Goal: Book appointment/travel/reservation

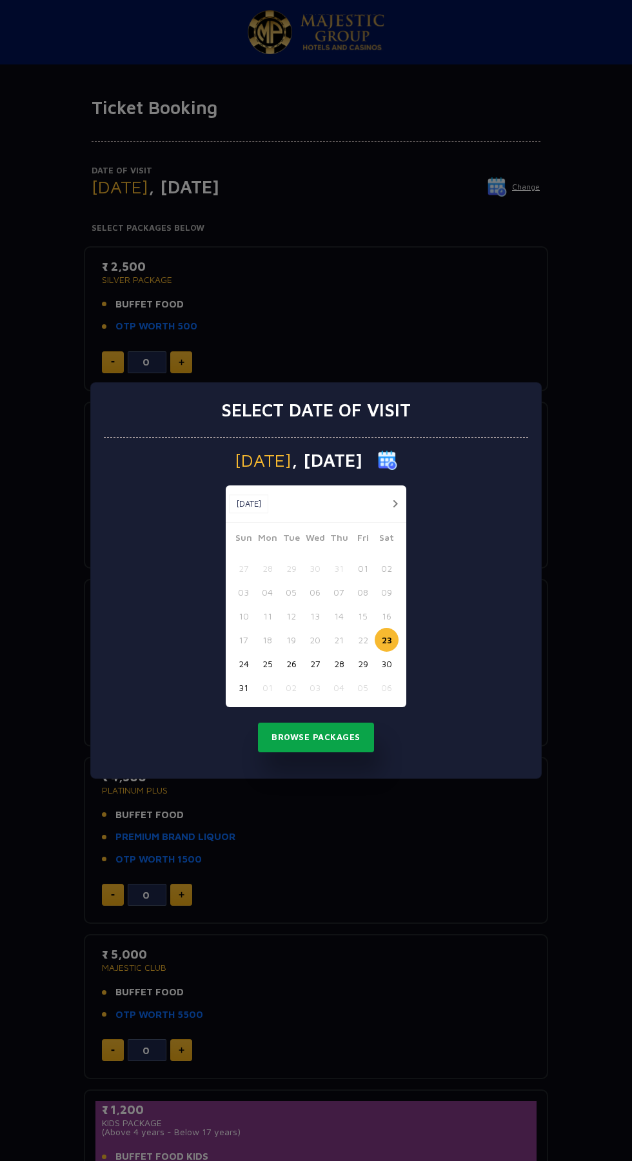
click at [324, 736] on button "Browse Packages" at bounding box center [316, 738] width 116 height 30
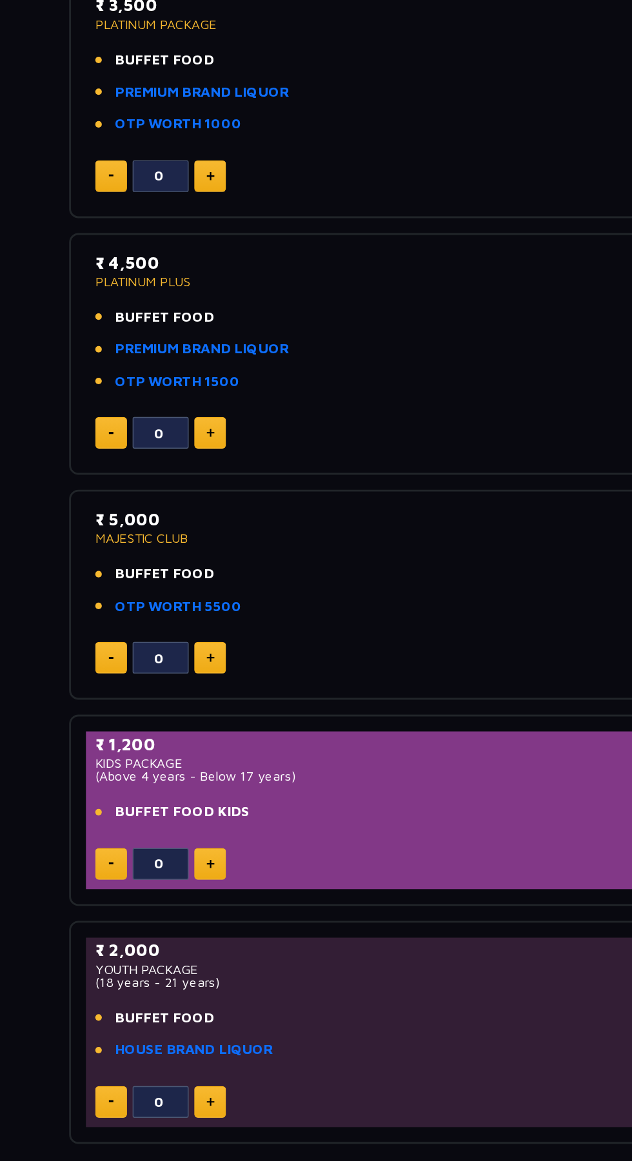
scroll to position [349, 0]
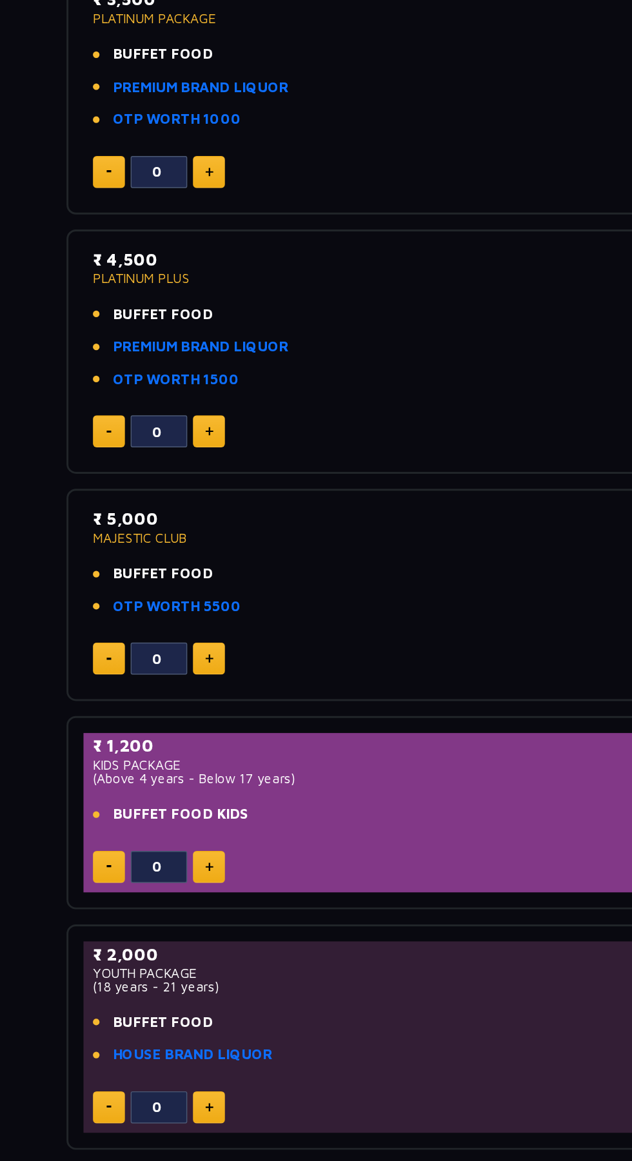
click at [184, 1007] on img at bounding box center [182, 1008] width 6 height 6
type input "1"
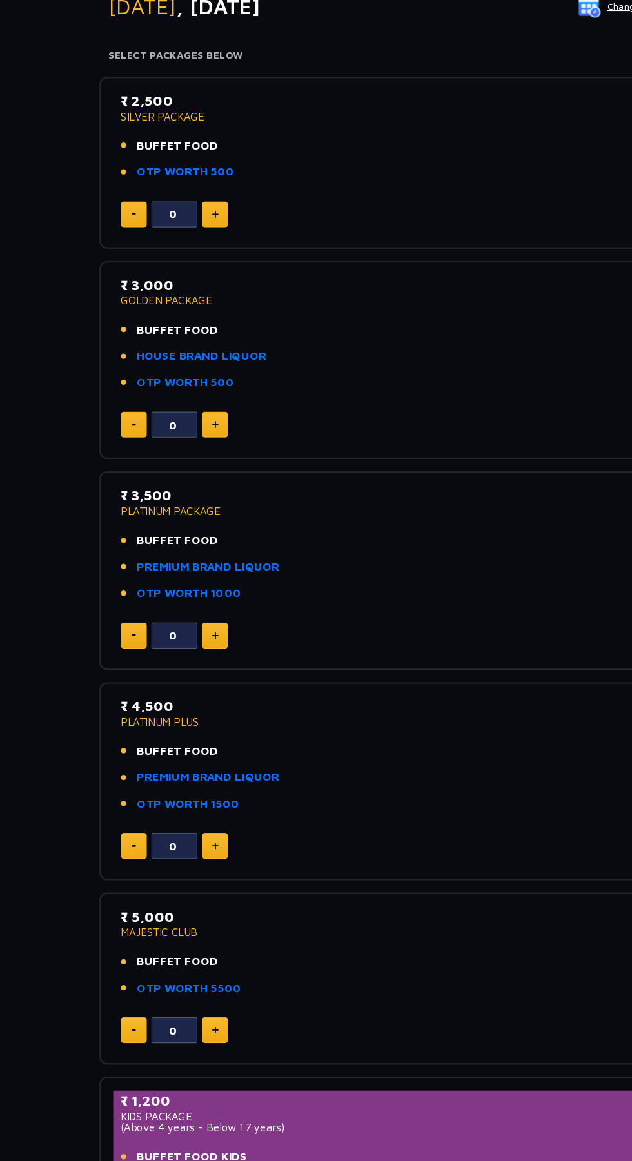
scroll to position [0, 0]
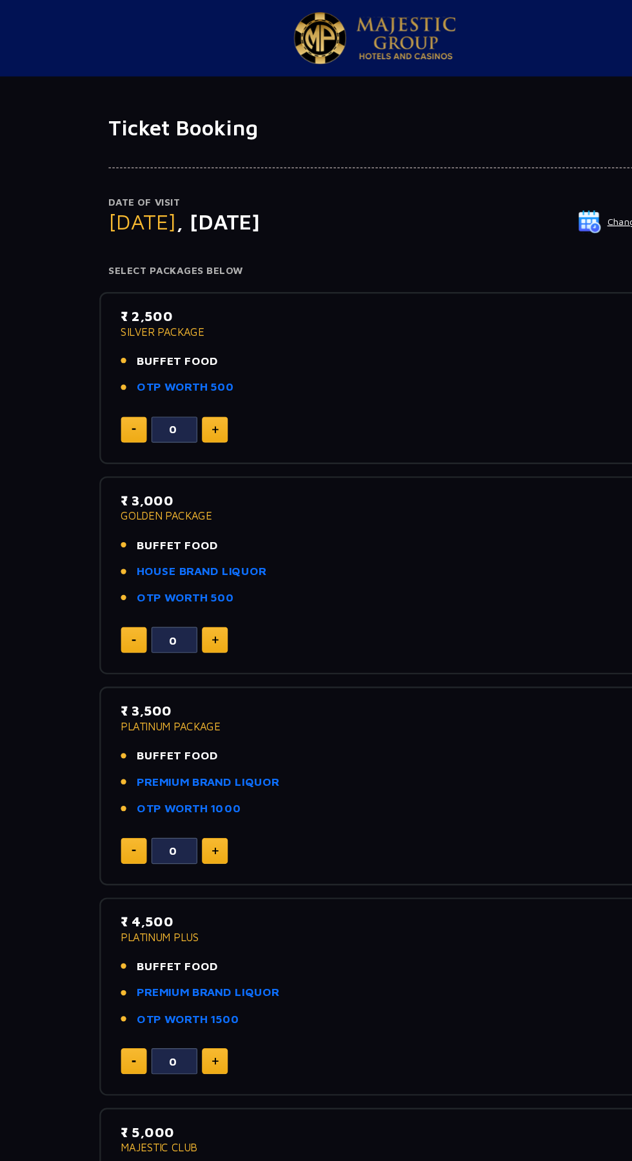
click at [181, 362] on img at bounding box center [182, 362] width 6 height 6
click at [182, 360] on img at bounding box center [182, 362] width 6 height 6
click at [181, 362] on img at bounding box center [182, 362] width 6 height 6
click at [182, 361] on img at bounding box center [182, 362] width 6 height 6
click at [181, 364] on img at bounding box center [182, 362] width 6 height 6
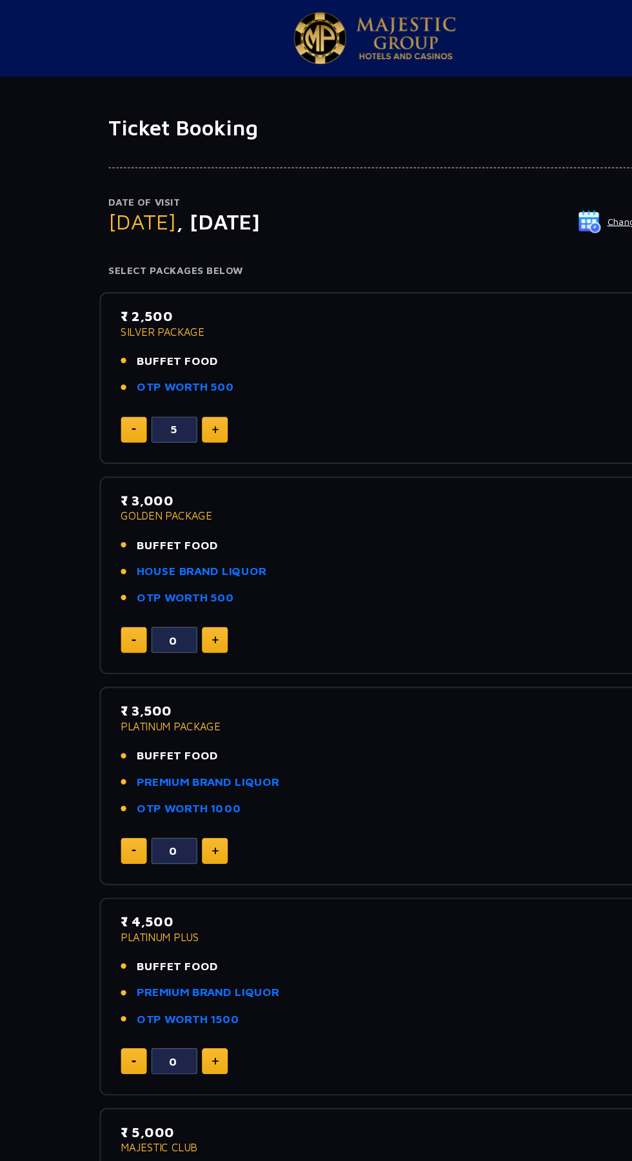
click at [181, 362] on img at bounding box center [182, 362] width 6 height 6
click at [182, 362] on img at bounding box center [182, 362] width 6 height 6
type input "9"
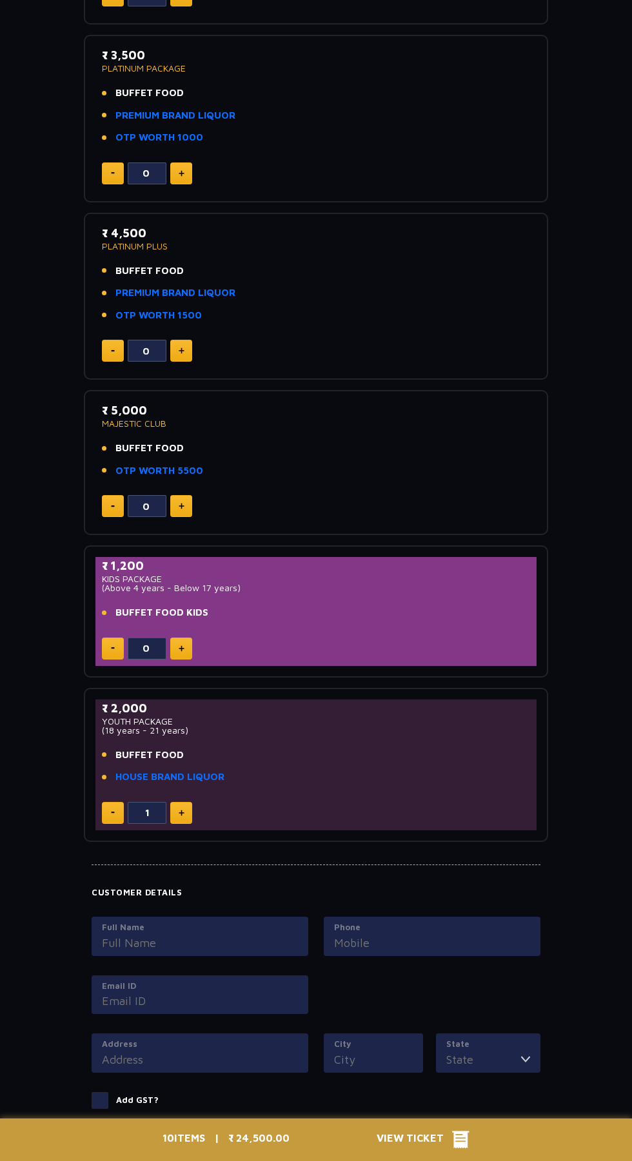
scroll to position [567, 0]
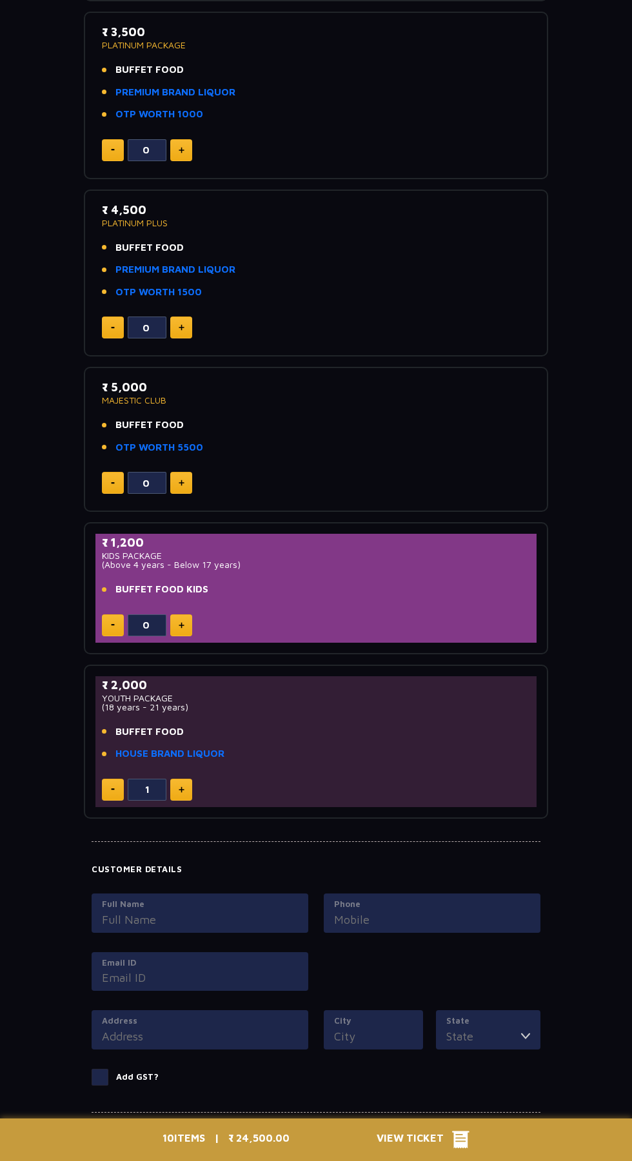
click at [66, 707] on div "Date of Visit [DATE] Change Your Total ₹ 24,500.00 Select Packages Below ₹ 2,50…" at bounding box center [316, 185] width 632 height 1268
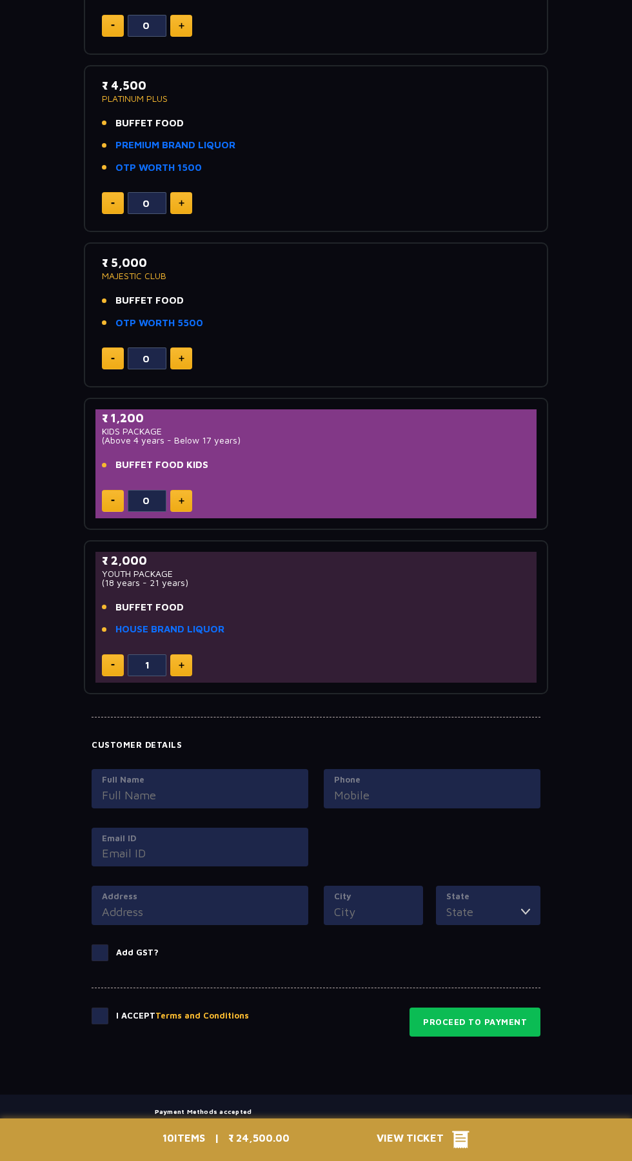
scroll to position [692, 0]
